Goal: Task Accomplishment & Management: Manage account settings

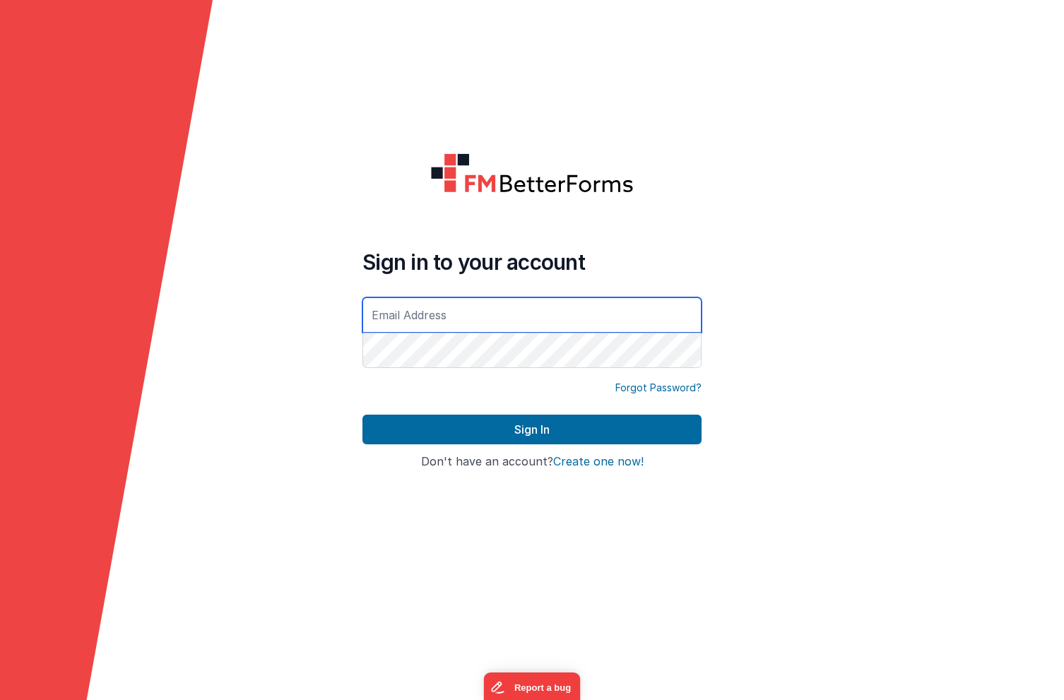
type input "[PERSON_NAME][EMAIL_ADDRESS][DOMAIN_NAME]"
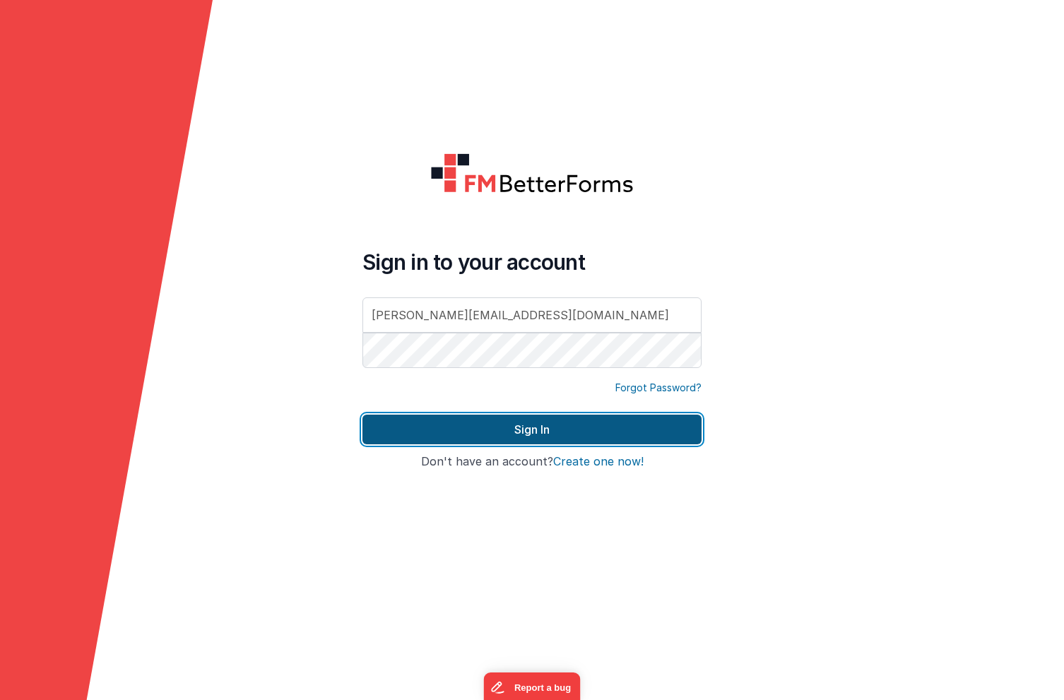
click at [471, 434] on button "Sign In" at bounding box center [531, 430] width 339 height 30
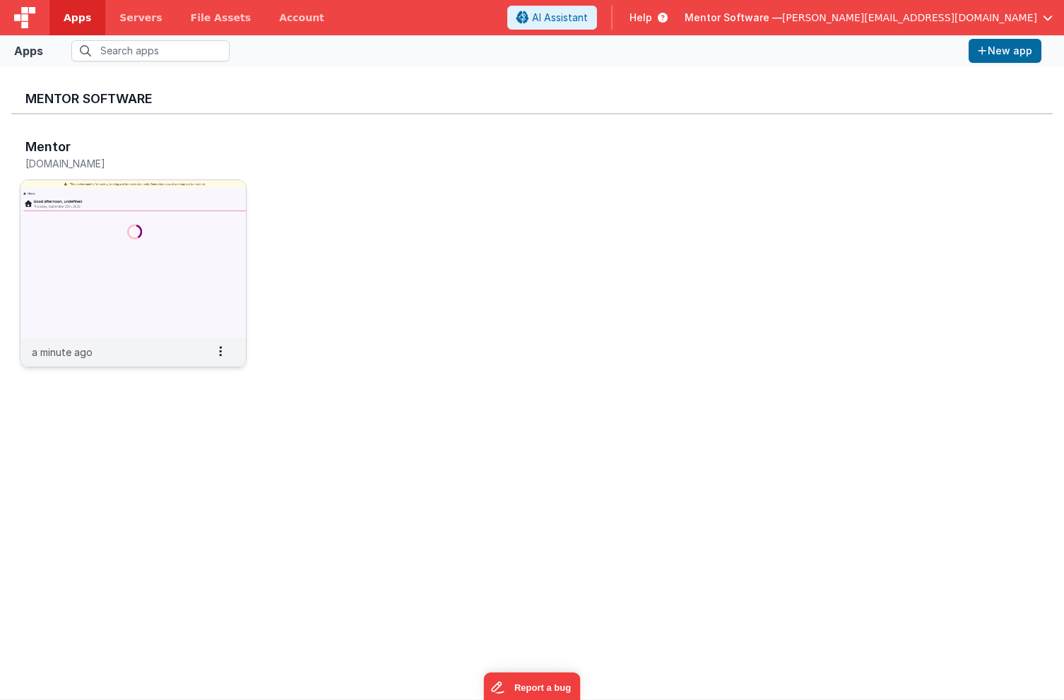
click at [215, 194] on img at bounding box center [132, 259] width 225 height 158
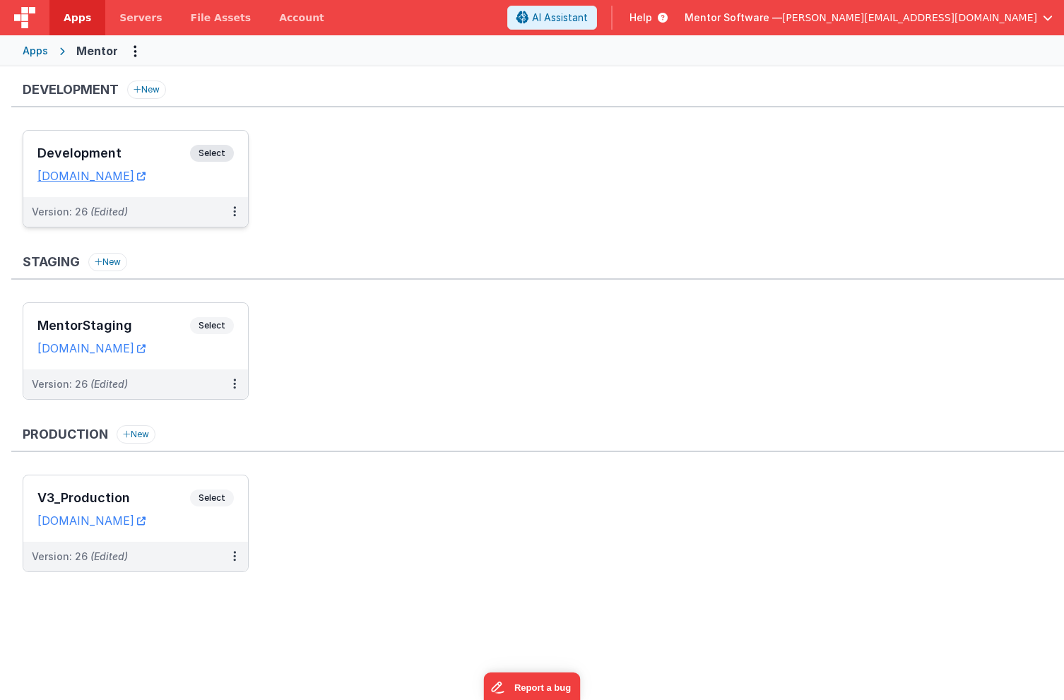
click at [129, 146] on h3 "Development" at bounding box center [113, 153] width 153 height 14
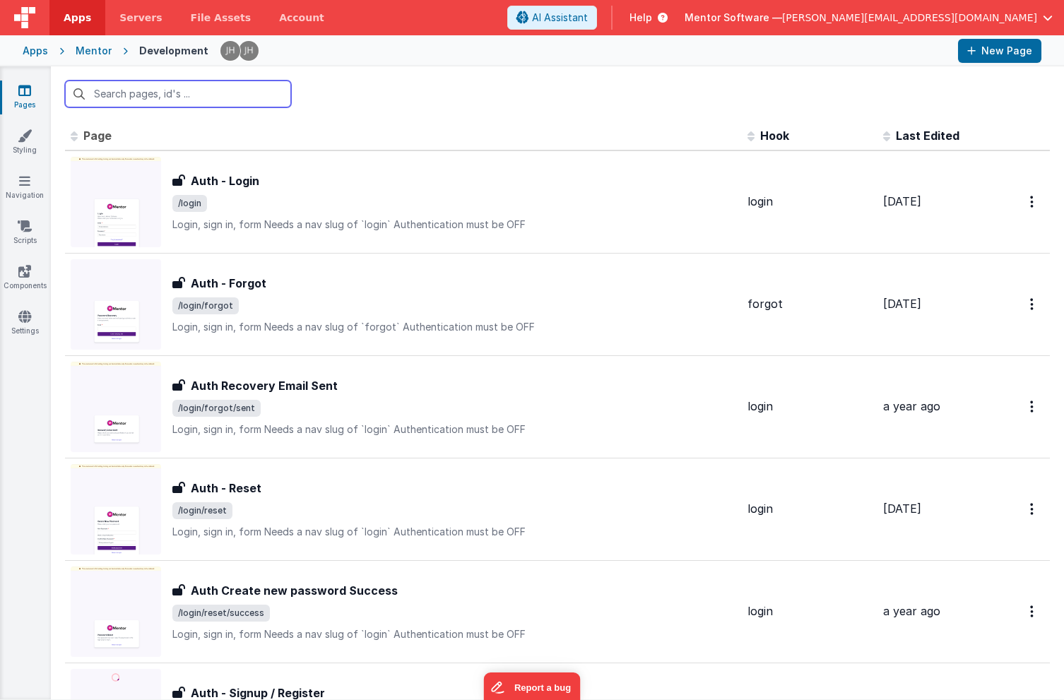
click at [203, 97] on input "text" at bounding box center [178, 94] width 226 height 27
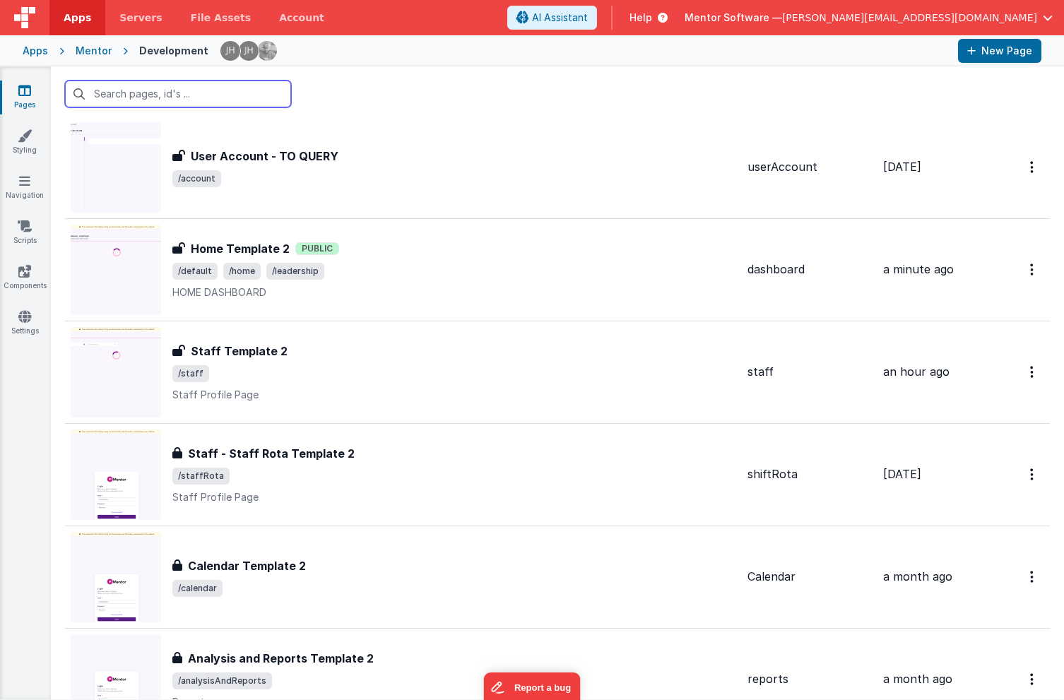
scroll to position [1168, 0]
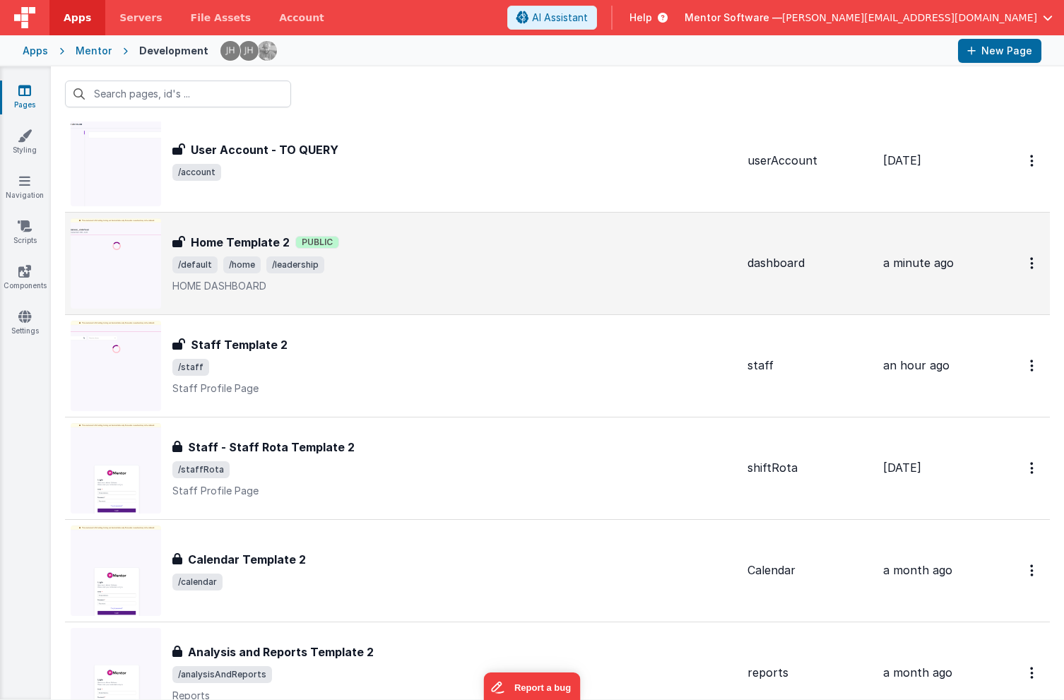
click at [477, 232] on div "Home Template 2 Home Template 2 Public /default /home /leadership HOME DASHBOARD" at bounding box center [404, 263] width 666 height 90
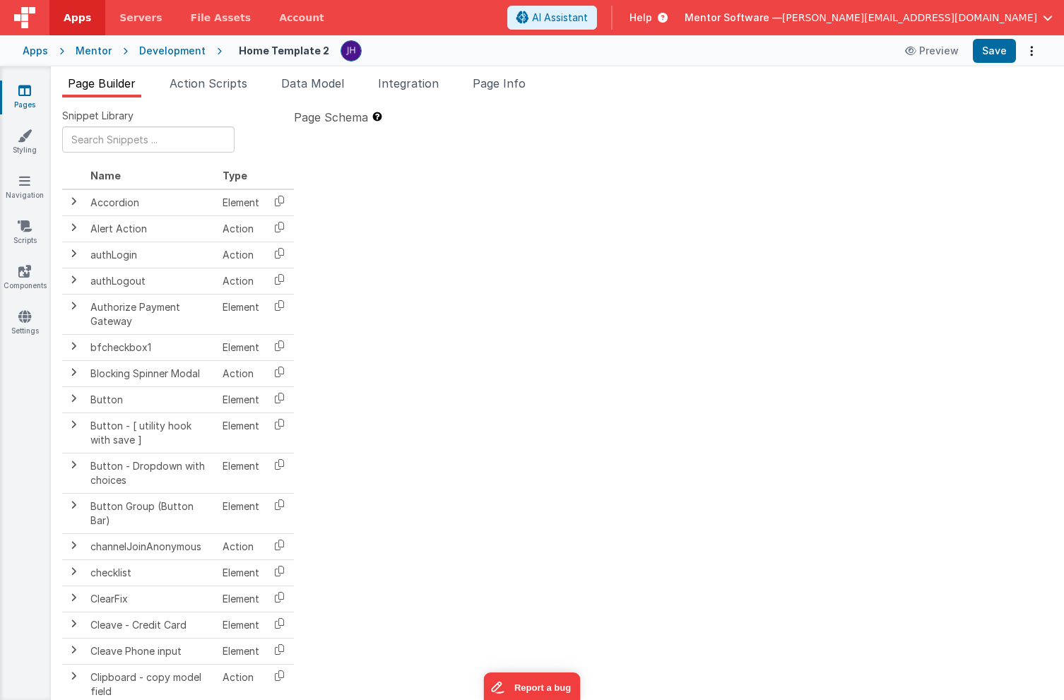
type textarea "HOME DASHBOARD"
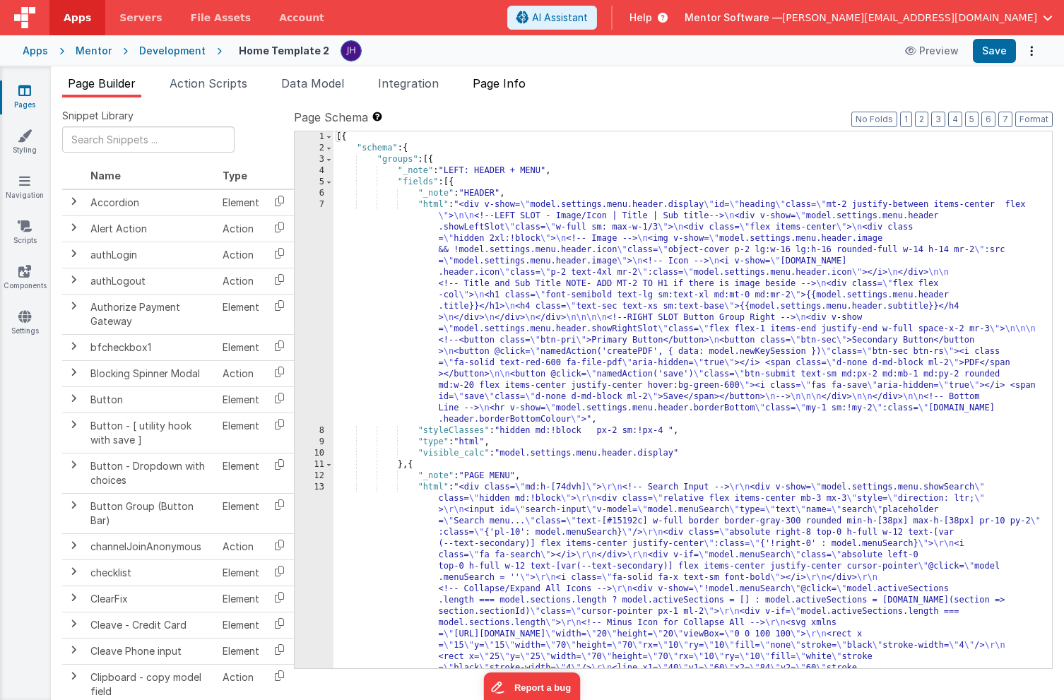
click at [501, 75] on li "Page Info" at bounding box center [499, 86] width 64 height 23
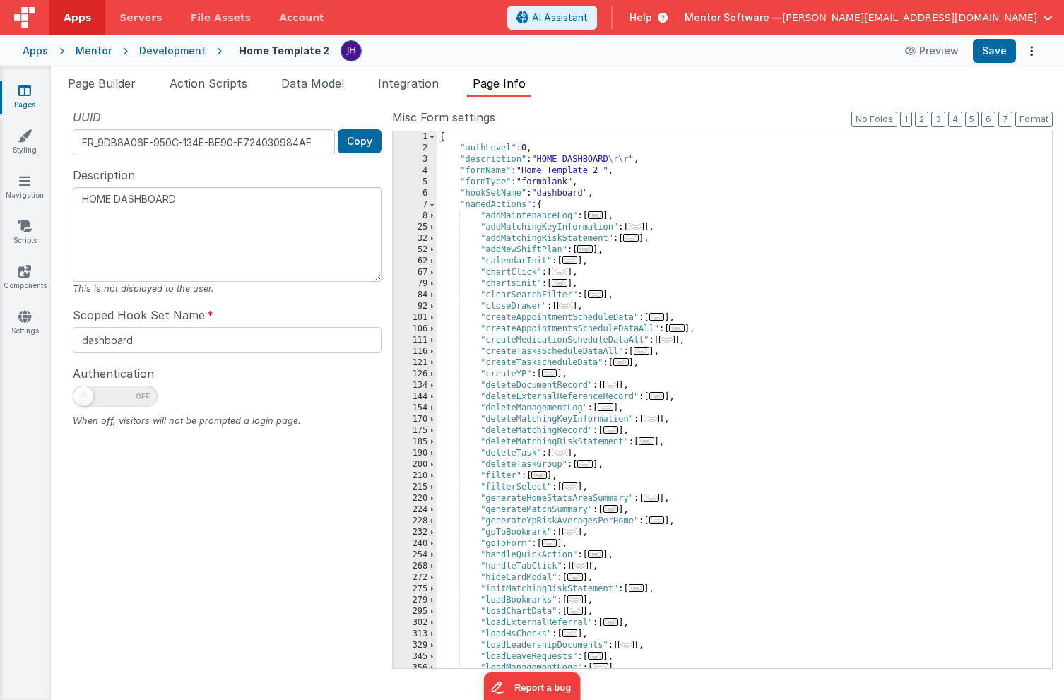
click at [89, 409] on div at bounding box center [227, 400] width 309 height 28
click at [89, 400] on span at bounding box center [83, 396] width 20 height 20
click at [84, 400] on input "checkbox" at bounding box center [78, 394] width 11 height 11
checkbox input "true"
type textarea "HOME DASHBOARD"
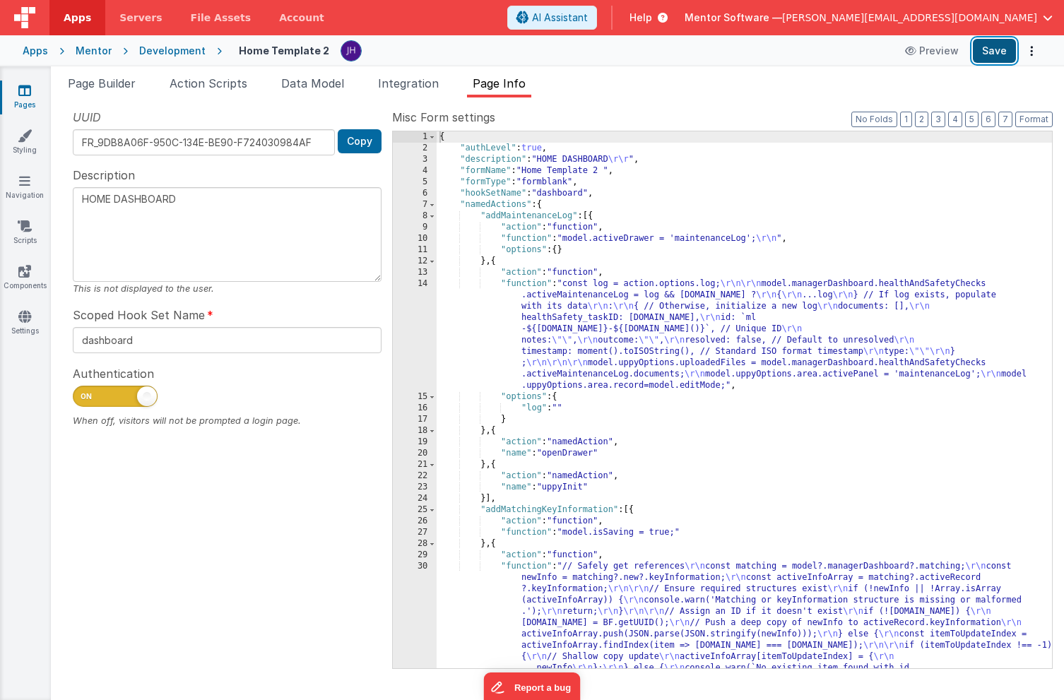
click at [989, 58] on button "Save" at bounding box center [994, 51] width 43 height 24
